Goal: Book appointment/travel/reservation

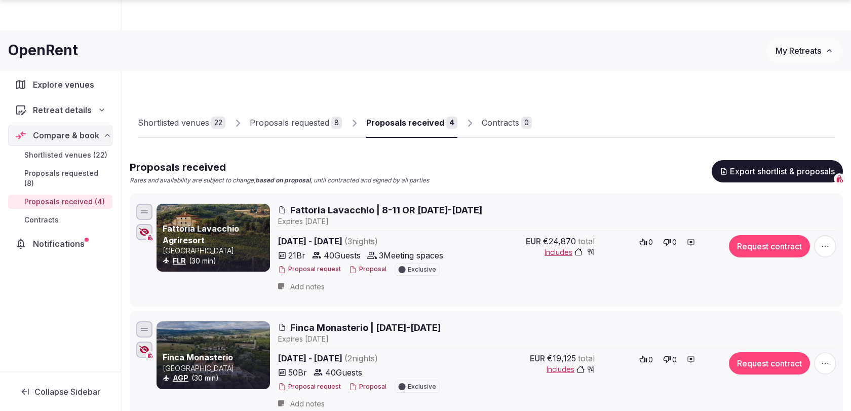
scroll to position [114, 0]
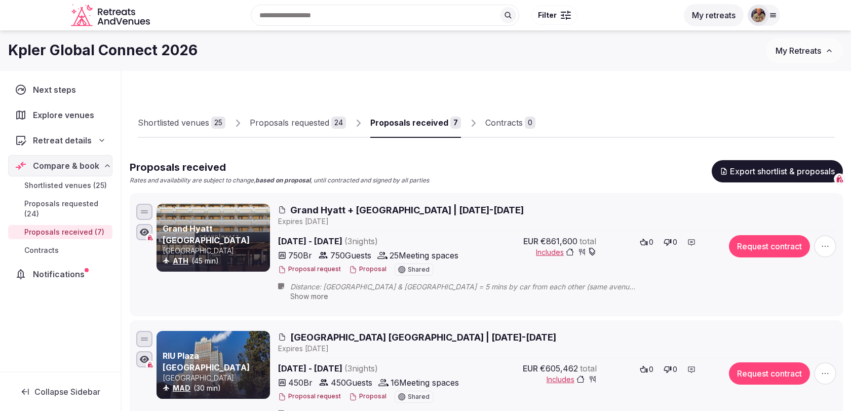
click at [432, 212] on span "Grand Hyatt + Marriott Athens | 10-13 March 2026" at bounding box center [406, 210] width 233 height 13
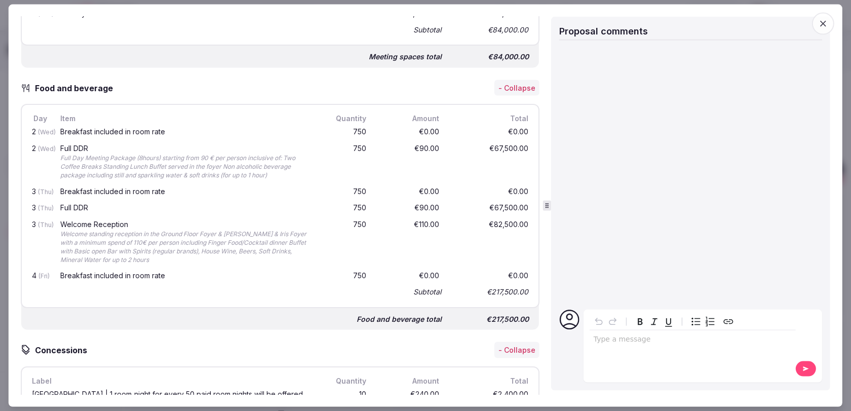
scroll to position [1020, 0]
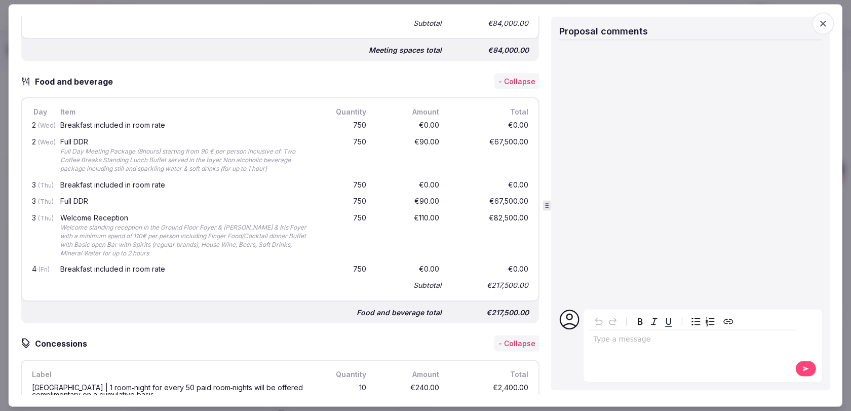
click at [830, 21] on span "button" at bounding box center [823, 23] width 22 height 22
